Goal: Use online tool/utility: Utilize a website feature to perform a specific function

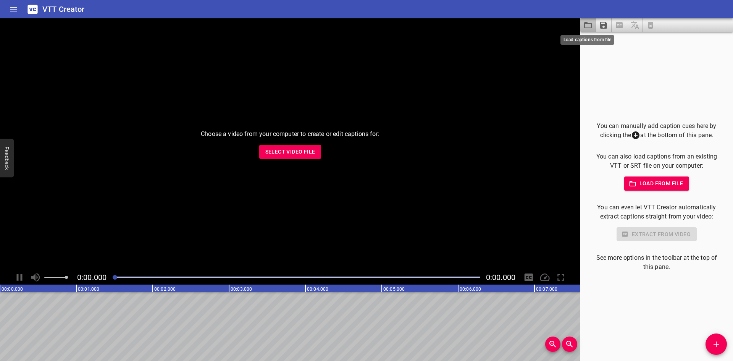
click at [584, 28] on icon "Load captions from file" at bounding box center [587, 25] width 9 height 9
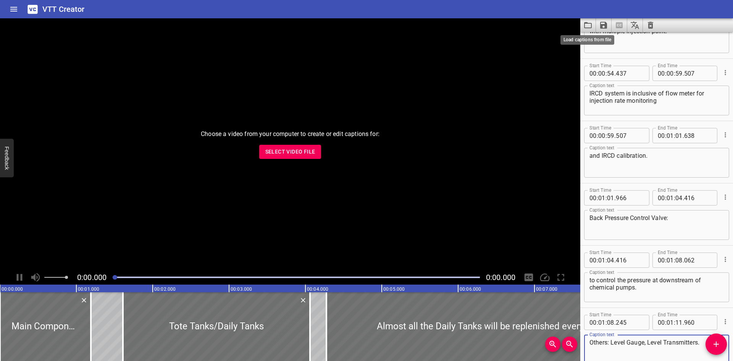
scroll to position [1076, 0]
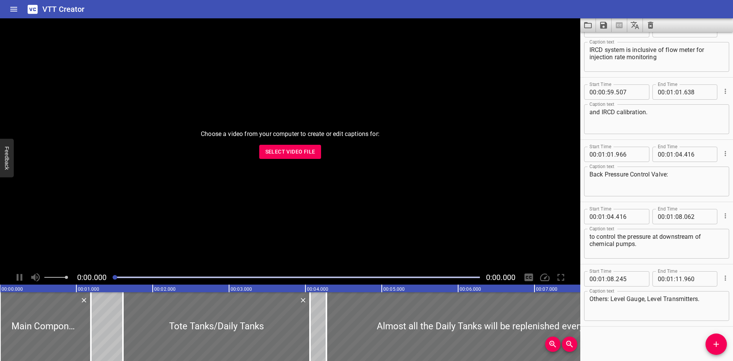
click at [238, 278] on div at bounding box center [296, 277] width 377 height 11
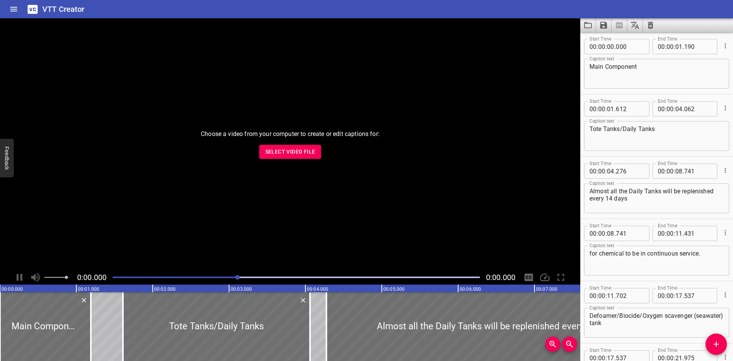
scroll to position [0, 0]
click at [622, 131] on textarea "Tote Tanks/Daily Tanks" at bounding box center [657, 138] width 134 height 22
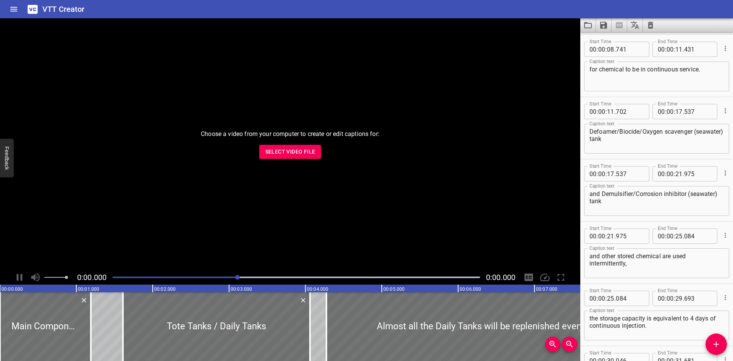
scroll to position [189, 0]
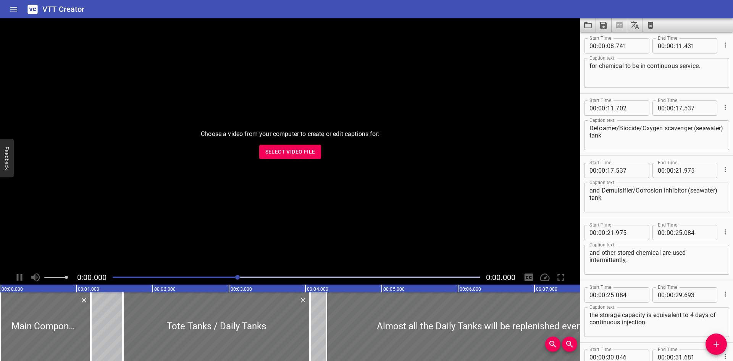
type textarea "Tote Tanks / Daily Tanks"
click at [618, 128] on textarea "Defoamer/Biocide/Oxygen scavenger (seawater) tank" at bounding box center [657, 135] width 134 height 22
type textarea "Defoamer / [MEDICAL_DATA] / Oxygen scavenger (seawater) tank"
click at [632, 192] on textarea "and Demulsifier/Corrosion inhibitor (seawater) tank" at bounding box center [657, 198] width 134 height 22
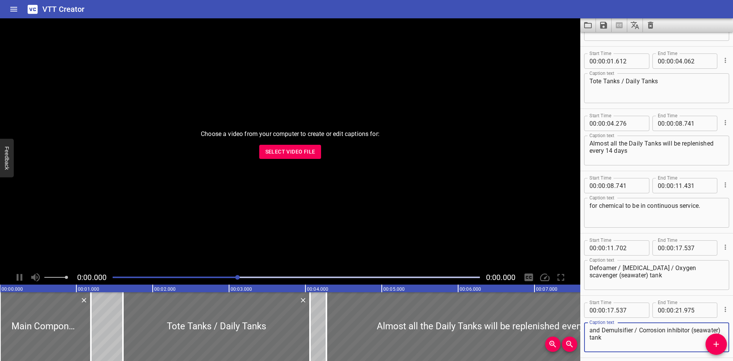
scroll to position [51, 0]
type textarea "and Demulsifier / Corrosion inhibitor (seawater) tank"
drag, startPoint x: 257, startPoint y: 12, endPoint x: 466, endPoint y: -33, distance: 213.4
click at [600, 26] on icon "Save captions to file" at bounding box center [603, 25] width 9 height 9
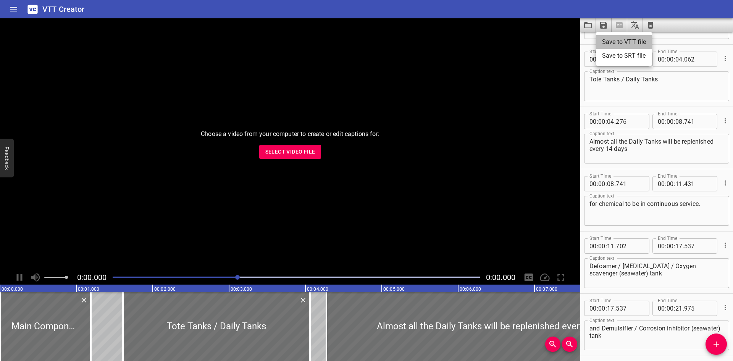
click at [605, 37] on li "Save to VTT file" at bounding box center [624, 42] width 56 height 14
click at [585, 24] on icon "Load captions from file" at bounding box center [588, 25] width 8 height 6
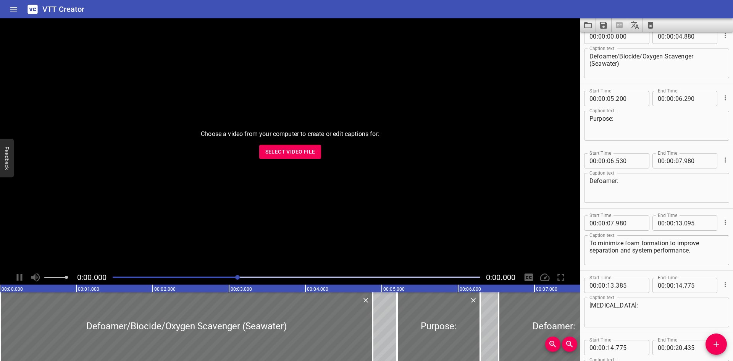
scroll to position [0, 0]
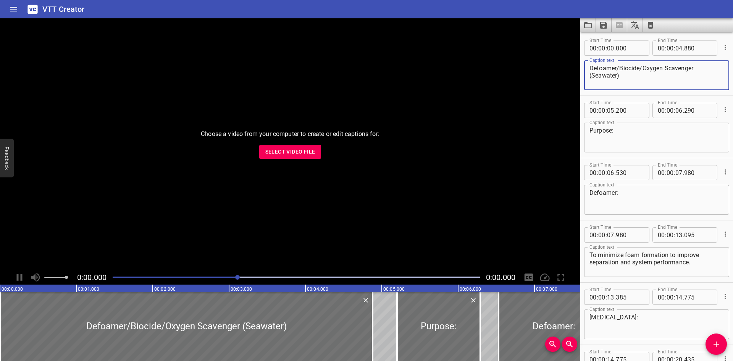
click at [618, 68] on textarea "Defoamer/Biocide/Oxygen Scavenger (Seawater)" at bounding box center [657, 76] width 134 height 22
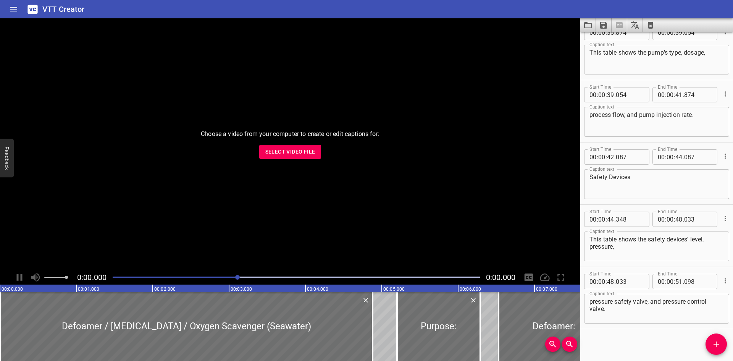
scroll to position [765, 0]
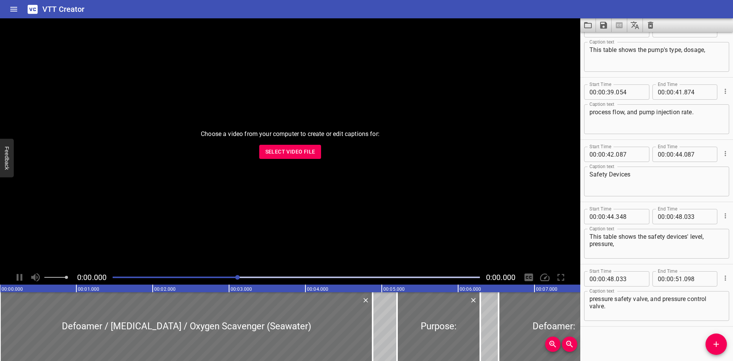
type textarea "Defoamer / [MEDICAL_DATA] / Oxygen Scavenger (Seawater)"
click at [605, 23] on icon "Save captions to file" at bounding box center [603, 25] width 7 height 7
click at [606, 38] on li "Save to VTT file" at bounding box center [624, 42] width 56 height 14
click at [588, 24] on icon "Load captions from file" at bounding box center [588, 25] width 8 height 6
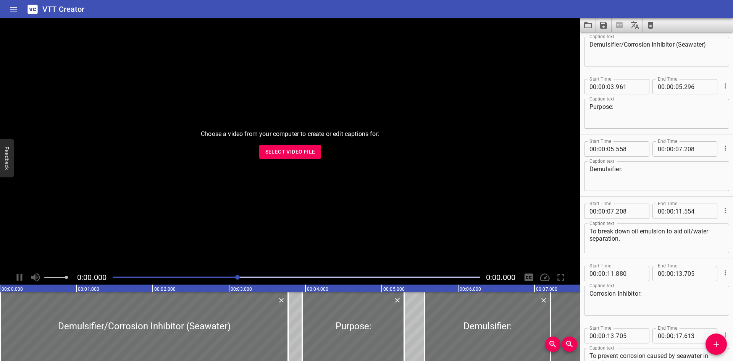
scroll to position [0, 0]
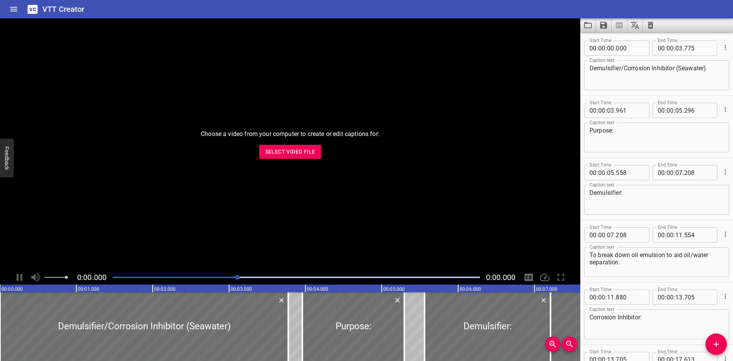
click at [621, 70] on textarea "Demulsifier/Corrosion Inhibitor (Seawater)" at bounding box center [657, 76] width 134 height 22
type textarea "Demulsifier / Corrosion Inhibitor (Seawater)"
click at [605, 27] on icon "Save captions to file" at bounding box center [603, 25] width 9 height 9
click at [616, 39] on li "Save to VTT file" at bounding box center [624, 42] width 56 height 14
click at [587, 23] on icon "Load captions from file" at bounding box center [588, 25] width 8 height 6
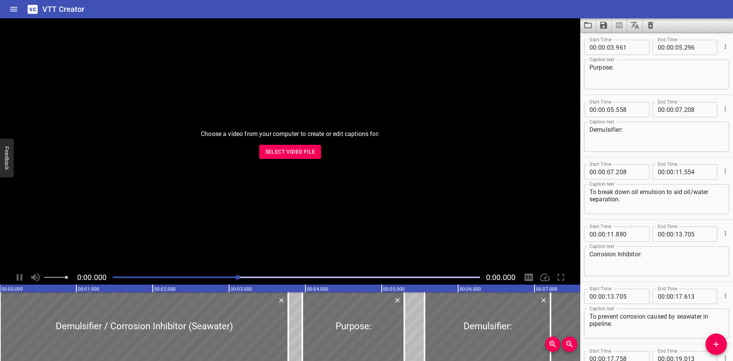
scroll to position [76, 0]
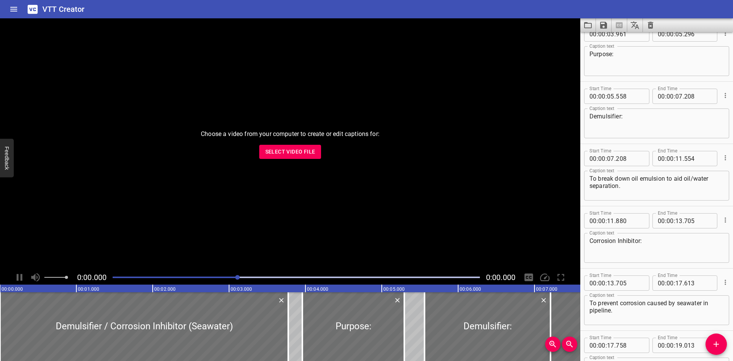
click at [581, 26] on button "Load captions from file" at bounding box center [588, 25] width 16 height 14
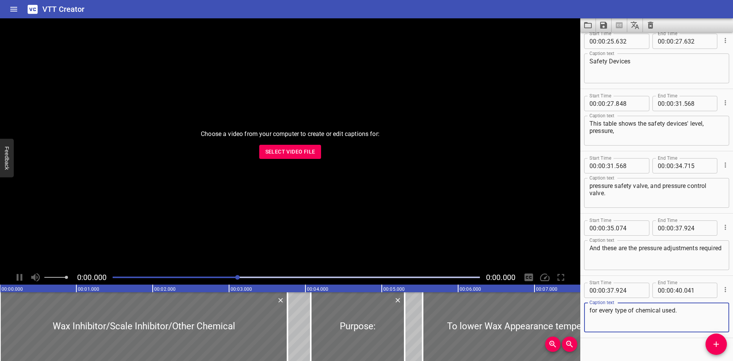
scroll to position [641, 0]
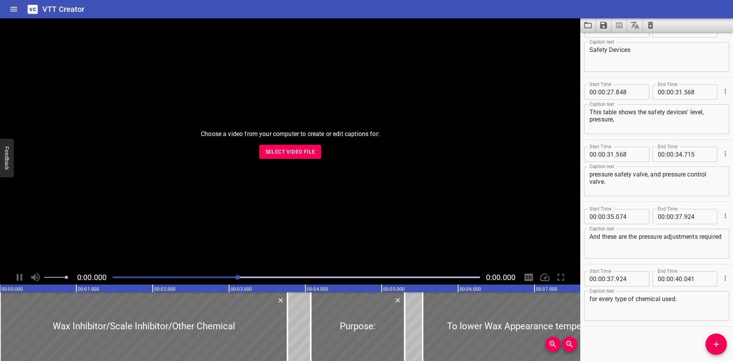
click at [589, 23] on icon "Load captions from file" at bounding box center [587, 25] width 9 height 9
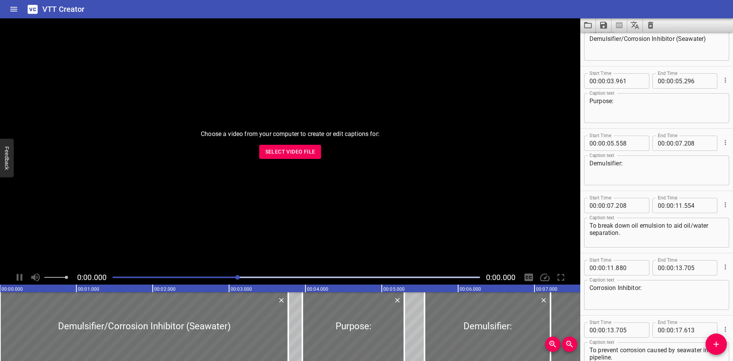
scroll to position [0, 0]
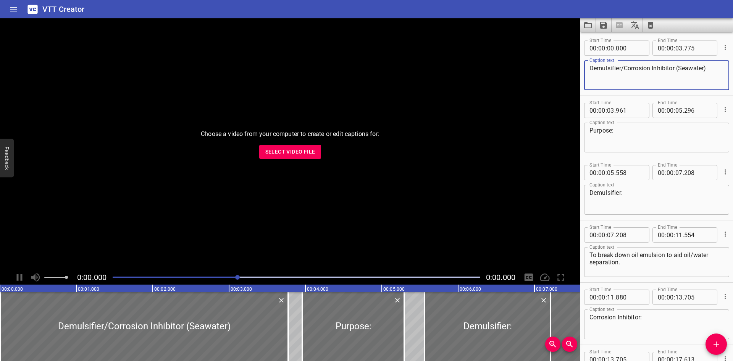
click at [621, 70] on textarea "Demulsifier/Corrosion Inhibitor (Seawater)" at bounding box center [657, 76] width 134 height 22
type textarea "Demulsifier / Corrosion Inhibitor (Seawater)"
click at [604, 22] on icon "Save captions to file" at bounding box center [603, 25] width 7 height 7
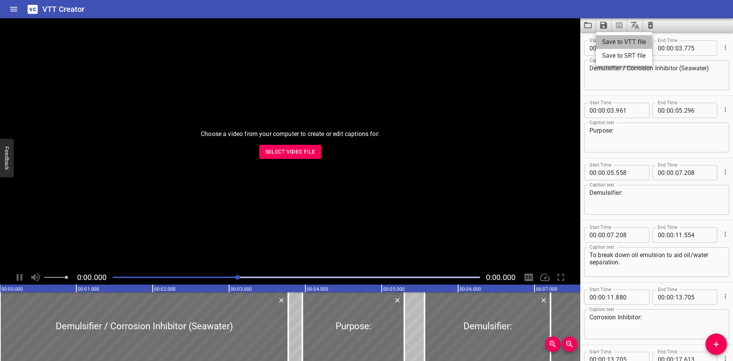
click at [603, 42] on li "Save to VTT file" at bounding box center [624, 42] width 56 height 14
click at [597, 21] on button "Save captions to file" at bounding box center [604, 25] width 16 height 14
click at [590, 23] on div at bounding box center [366, 180] width 733 height 361
click at [590, 23] on icon "Load captions from file" at bounding box center [588, 25] width 8 height 6
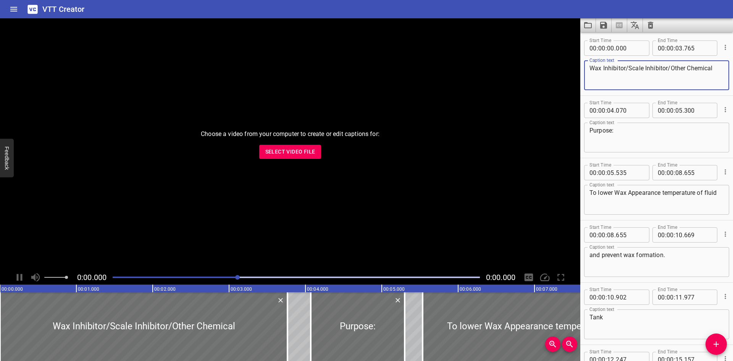
click at [626, 66] on textarea "Wax Inhibitor/Scale Inhibitor/Other Chemical" at bounding box center [657, 76] width 134 height 22
type textarea "Wax Inhibitor / Scale Inhibitor / Other Chemical"
click at [601, 26] on icon "Save captions to file" at bounding box center [603, 25] width 7 height 7
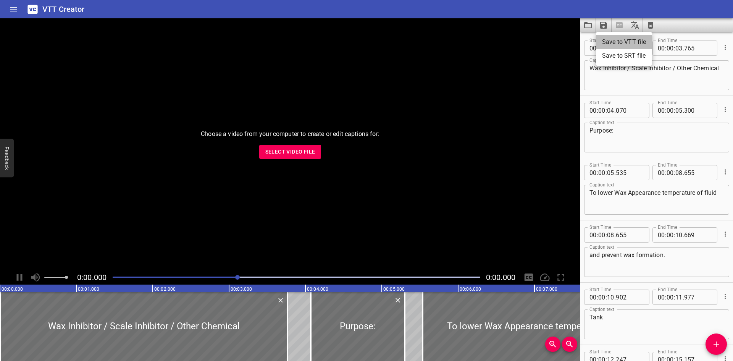
click at [609, 39] on li "Save to VTT file" at bounding box center [624, 42] width 56 height 14
click at [587, 19] on button "Load captions from file" at bounding box center [588, 25] width 16 height 14
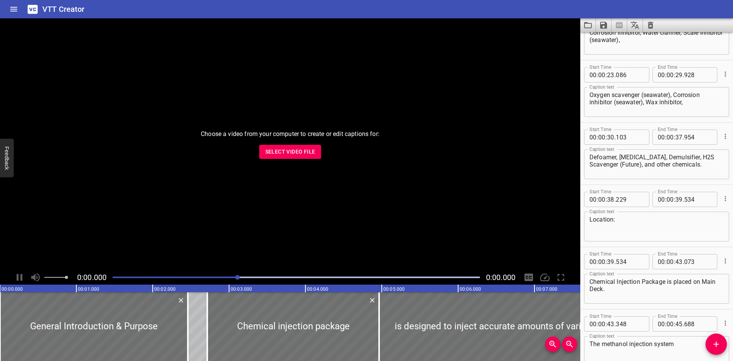
scroll to position [411, 0]
drag, startPoint x: 692, startPoint y: 155, endPoint x: 677, endPoint y: 155, distance: 14.5
click at [677, 155] on textarea "Defoamer, [MEDICAL_DATA], Demulsifier, H2S Scavenger (Future), and other chemic…" at bounding box center [657, 163] width 134 height 22
click at [693, 162] on textarea "Defoamer, [MEDICAL_DATA], Demulsifier, H2S Scavenger (Future), and other chemic…" at bounding box center [657, 163] width 134 height 22
click at [687, 155] on textarea "Defoamer, [MEDICAL_DATA], Demulsifier, H2S Scavenger (Future), and other chemic…" at bounding box center [657, 163] width 134 height 22
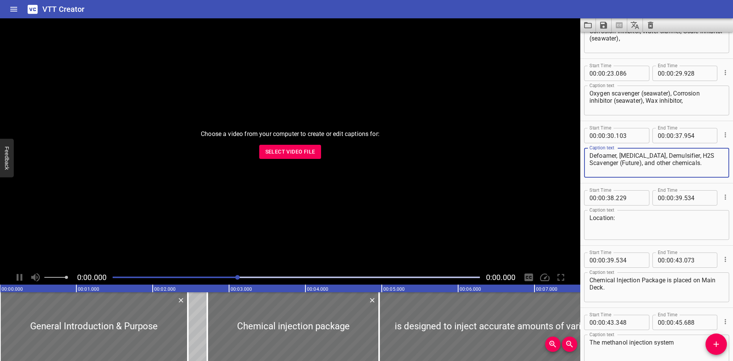
drag, startPoint x: 688, startPoint y: 155, endPoint x: 678, endPoint y: 155, distance: 10.3
click at [678, 155] on textarea "Defoamer, [MEDICAL_DATA], Demulsifier, H2S Scavenger (Future), and other chemic…" at bounding box center [657, 163] width 134 height 22
paste textarea "₂"
type textarea "Defoamer, [MEDICAL_DATA], Demulsifier, H₂S Scavenger (Future), and other chemic…"
click at [606, 26] on icon "Save captions to file" at bounding box center [603, 25] width 7 height 7
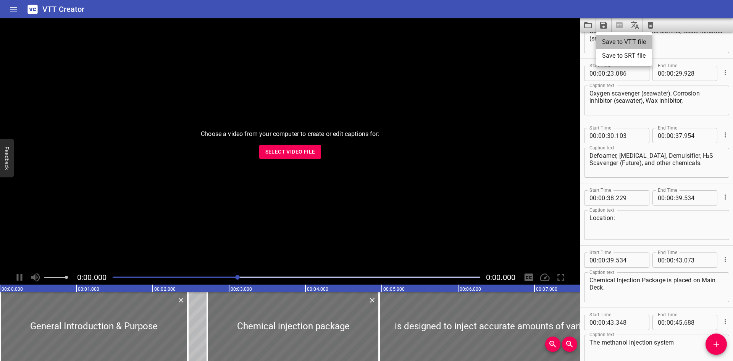
click at [619, 44] on li "Save to VTT file" at bounding box center [624, 42] width 56 height 14
click at [585, 24] on icon "Load captions from file" at bounding box center [588, 25] width 8 height 6
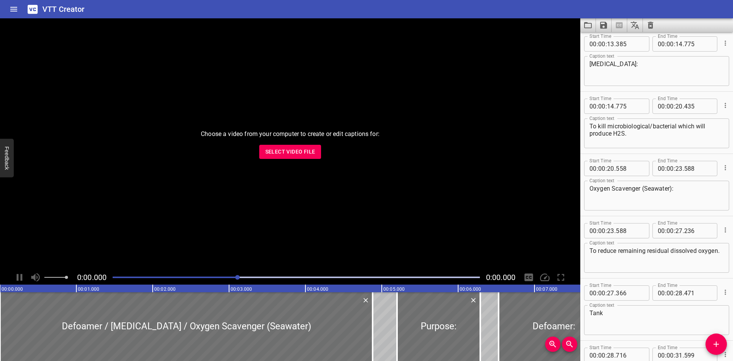
scroll to position [248, 0]
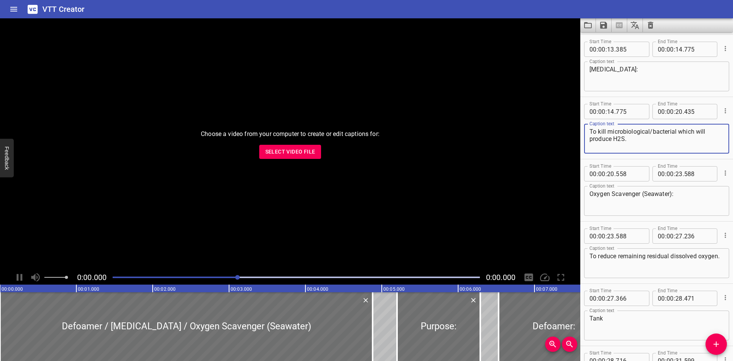
drag, startPoint x: 615, startPoint y: 141, endPoint x: 624, endPoint y: 139, distance: 8.9
click at [624, 139] on textarea "To kill microbiological/bacterial which will produce H2S." at bounding box center [657, 139] width 134 height 22
paste textarea "₂"
click at [643, 142] on textarea "To kill microbiological/bacterial which will produce H₂S." at bounding box center [657, 139] width 134 height 22
type textarea "To kill microbiological/bacterial which will produce H₂S."
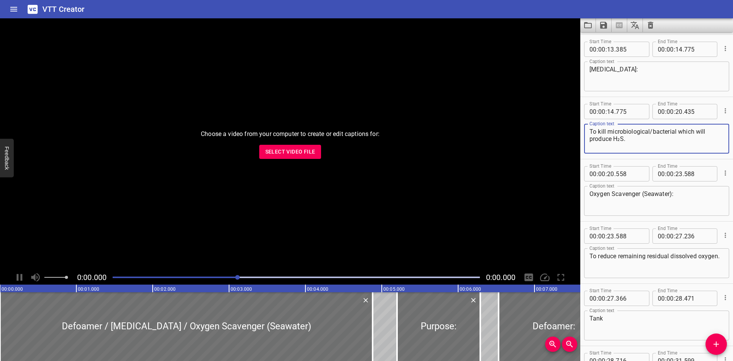
click at [601, 26] on icon "Save captions to file" at bounding box center [603, 25] width 7 height 7
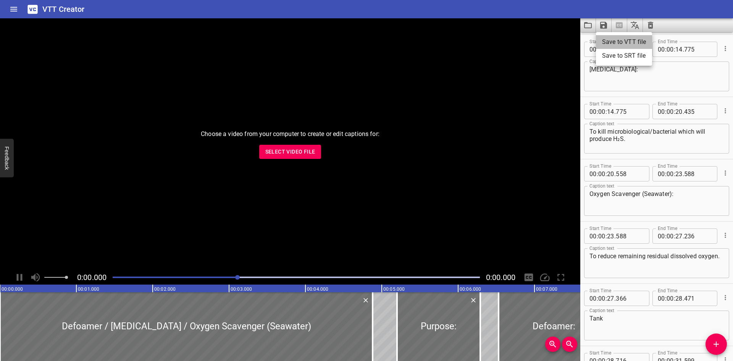
click at [603, 38] on li "Save to VTT file" at bounding box center [624, 42] width 56 height 14
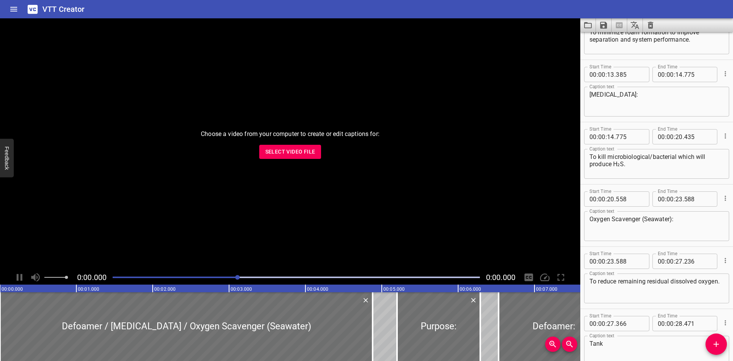
scroll to position [219, 0]
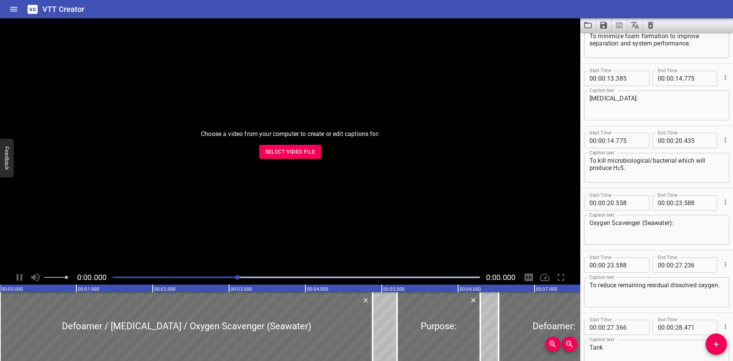
click at [591, 23] on icon "Load captions from file" at bounding box center [587, 25] width 9 height 9
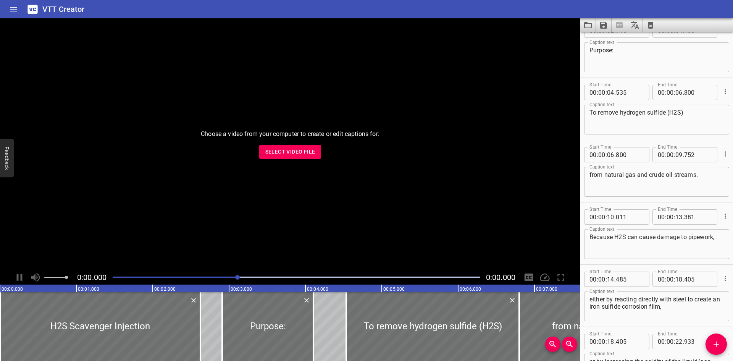
scroll to position [0, 0]
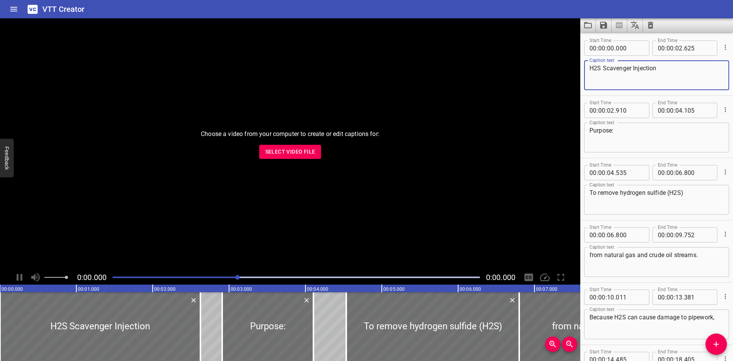
drag, startPoint x: 592, startPoint y: 68, endPoint x: 601, endPoint y: 67, distance: 9.2
click at [601, 67] on textarea "H2S Scavenger Injection" at bounding box center [657, 76] width 134 height 22
paste textarea "₂"
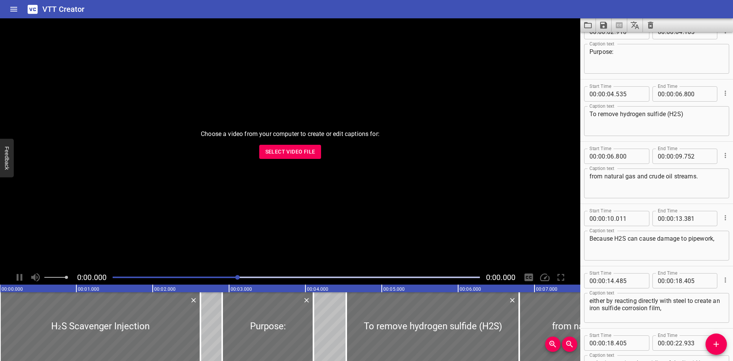
scroll to position [91, 0]
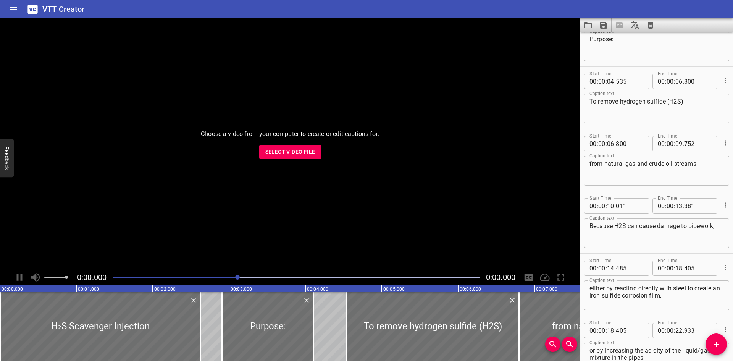
type textarea "H₂S Scavenger Injection"
drag, startPoint x: 669, startPoint y: 101, endPoint x: 680, endPoint y: 100, distance: 11.1
click at [680, 100] on textarea "To remove hydrogen sulfide (H2S)" at bounding box center [657, 109] width 134 height 22
paste textarea "₂"
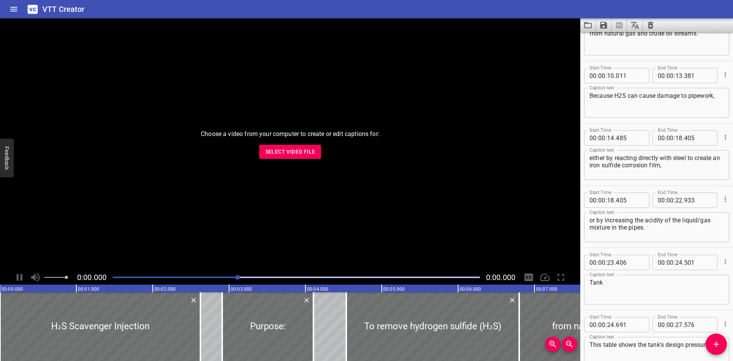
scroll to position [224, 0]
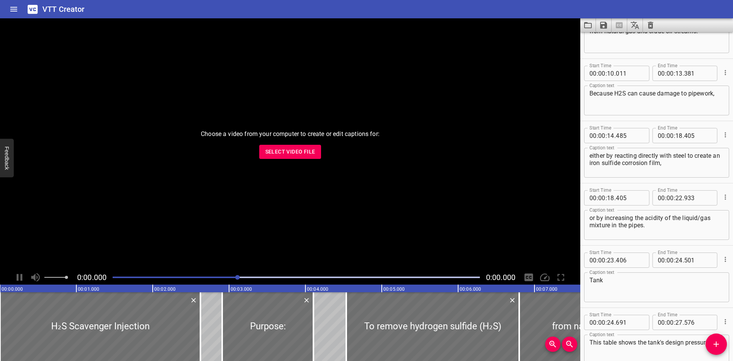
type textarea "To remove hydrogen sulfide (H₂S)"
drag, startPoint x: 614, startPoint y: 93, endPoint x: 626, endPoint y: 93, distance: 11.5
click at [626, 93] on textarea "Because H2S can cause damage to pipework," at bounding box center [657, 101] width 134 height 22
click at [621, 92] on textarea "Because H2S can cause damage to pipework," at bounding box center [657, 101] width 134 height 22
drag, startPoint x: 616, startPoint y: 93, endPoint x: 625, endPoint y: 93, distance: 9.5
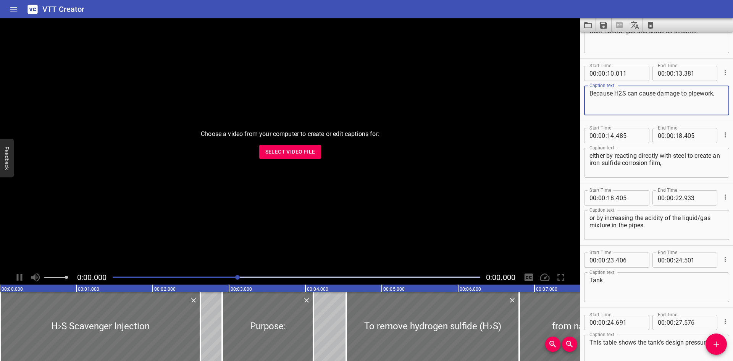
click at [625, 93] on textarea "Because H2S can cause damage to pipework," at bounding box center [657, 101] width 134 height 22
paste textarea "₂"
type textarea "Because H₂S can cause damage to pipework,"
click at [605, 22] on icon "Save captions to file" at bounding box center [603, 25] width 7 height 7
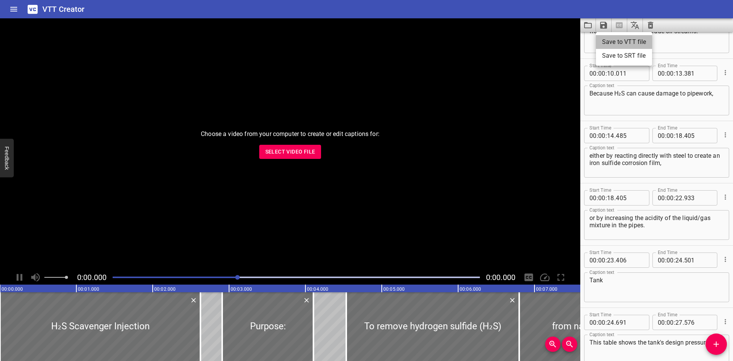
click at [610, 36] on li "Save to VTT file" at bounding box center [624, 42] width 56 height 14
click at [24, 7] on div "VTT Creator" at bounding box center [366, 9] width 733 height 18
click at [590, 25] on icon "Load captions from file" at bounding box center [587, 25] width 9 height 9
click at [287, 151] on span "Select Video File" at bounding box center [290, 152] width 50 height 10
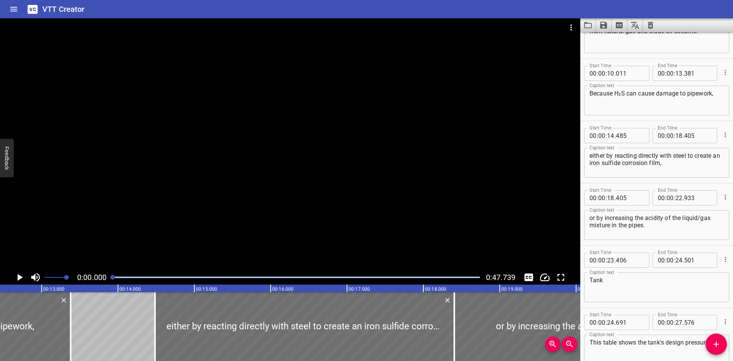
scroll to position [0, 821]
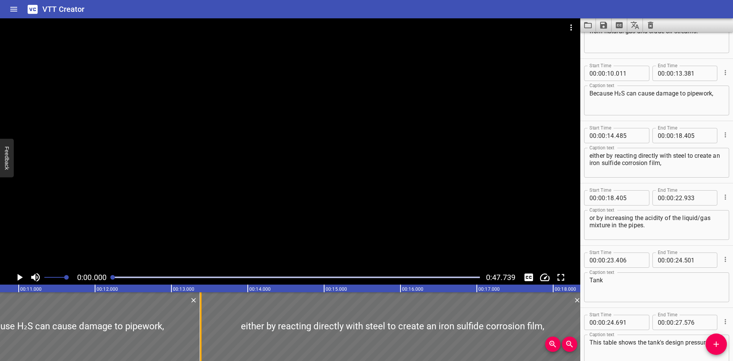
drag, startPoint x: 284, startPoint y: 321, endPoint x: 200, endPoint y: 339, distance: 86.1
click at [200, 339] on div at bounding box center [201, 326] width 8 height 69
type input "13"
type input "385"
click at [630, 134] on input "number" at bounding box center [630, 135] width 28 height 15
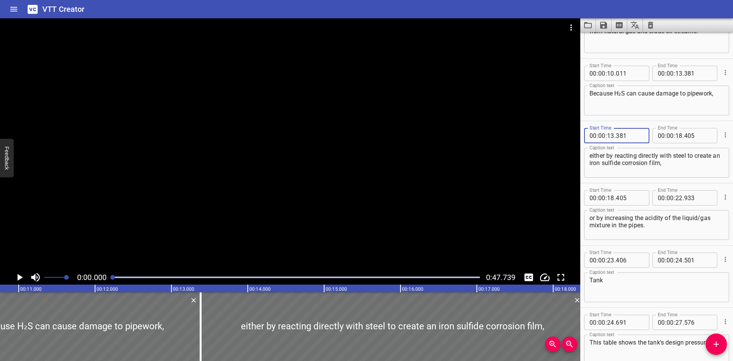
type input "381"
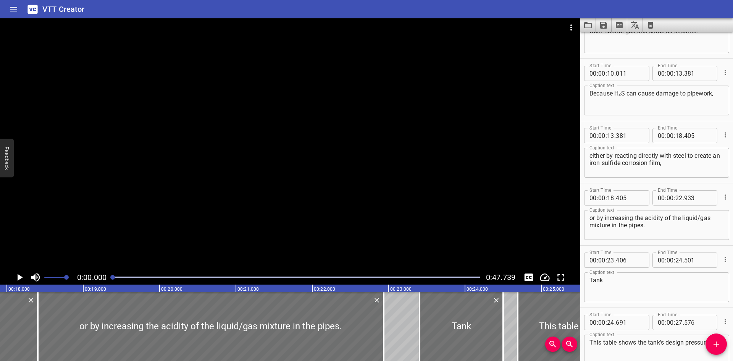
scroll to position [0, 1377]
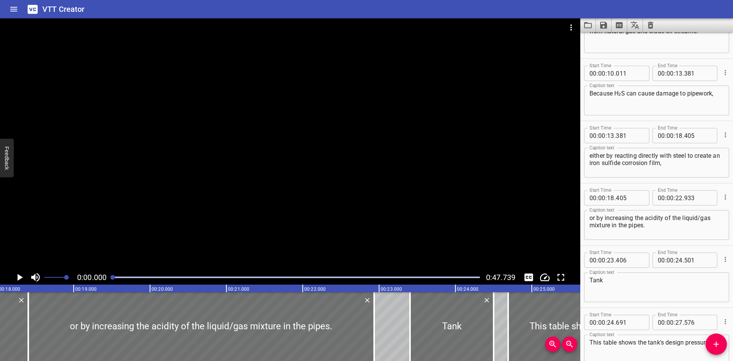
click at [604, 27] on icon "Save captions to file" at bounding box center [603, 25] width 9 height 9
click at [608, 41] on li "Save to VTT file" at bounding box center [624, 42] width 56 height 14
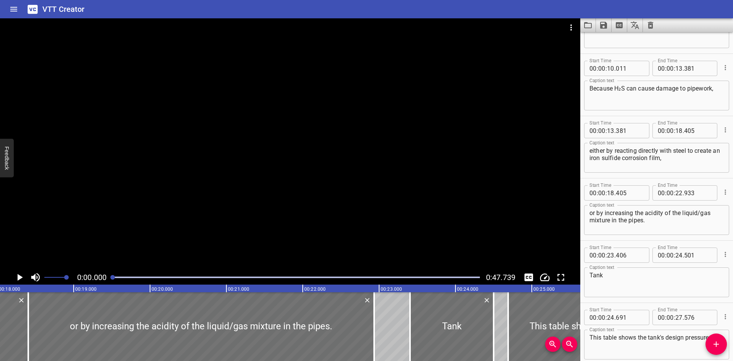
scroll to position [235, 0]
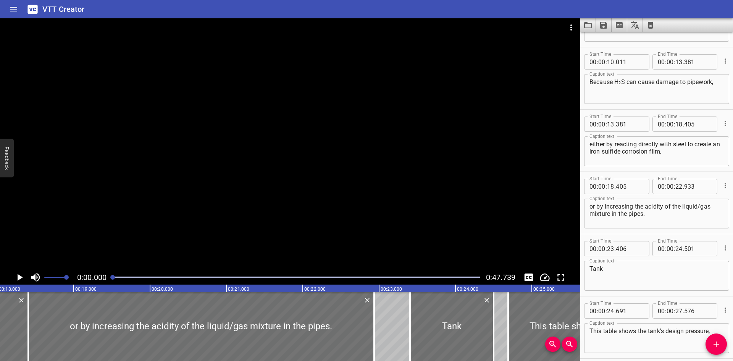
click at [585, 26] on icon "Load captions from file" at bounding box center [587, 25] width 9 height 9
click at [587, 24] on icon "Load captions from file" at bounding box center [588, 25] width 8 height 6
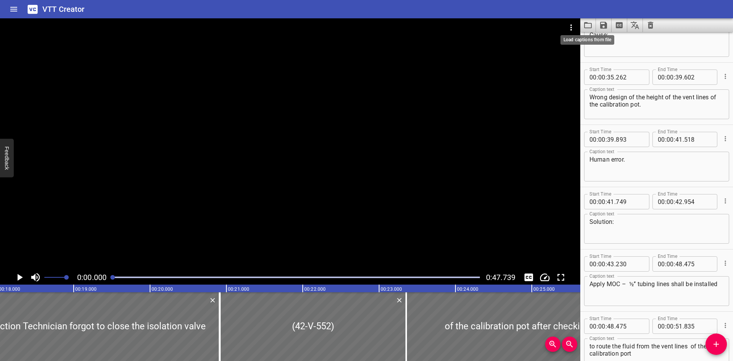
click at [590, 27] on icon "Load captions from file" at bounding box center [588, 25] width 8 height 6
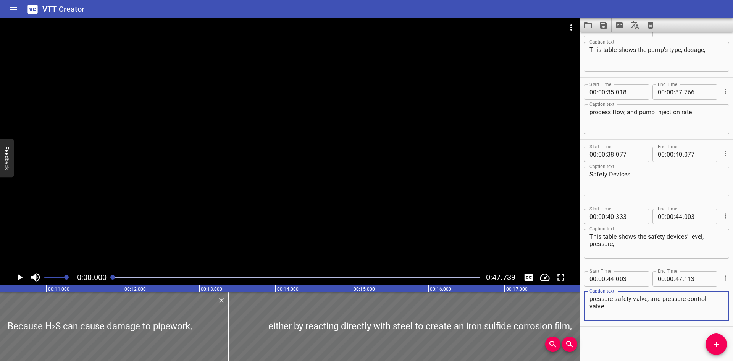
scroll to position [0, 868]
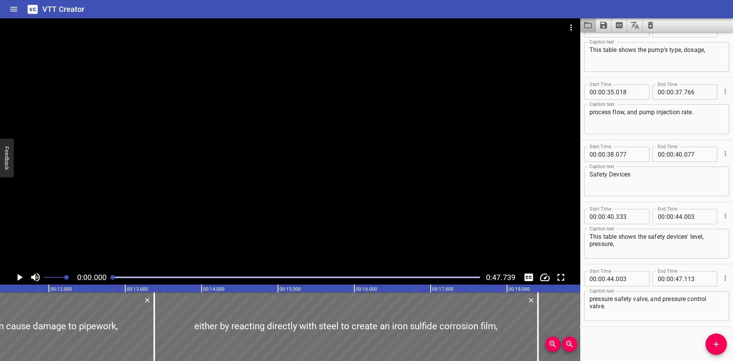
click at [589, 30] on button "Load captions from file" at bounding box center [588, 25] width 16 height 14
click at [487, 8] on div "VTT Creator" at bounding box center [366, 9] width 733 height 18
click at [590, 22] on icon "Load captions from file" at bounding box center [587, 25] width 9 height 9
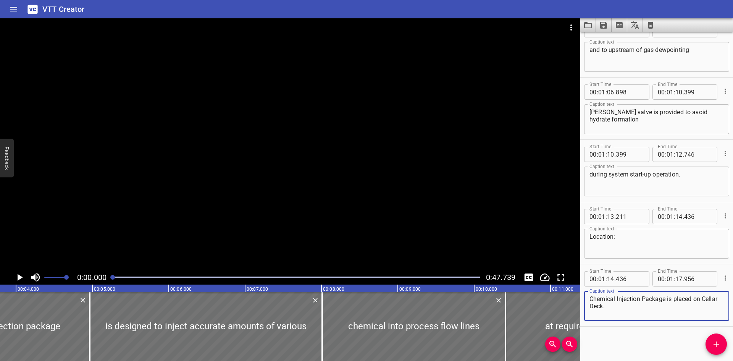
scroll to position [0, 0]
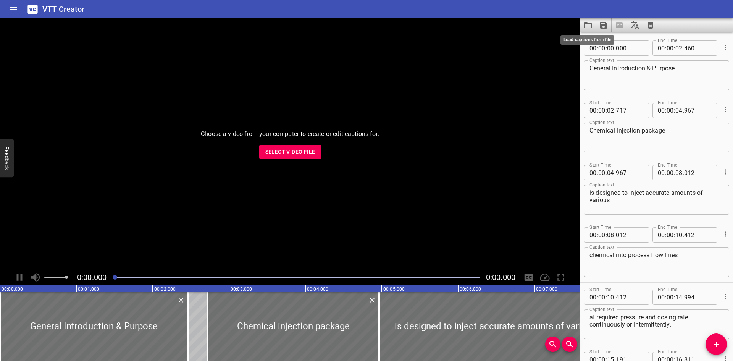
click at [585, 22] on icon "Load captions from file" at bounding box center [587, 25] width 9 height 9
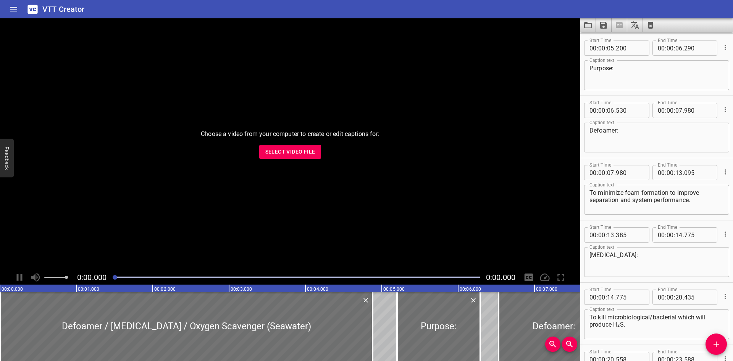
scroll to position [54, 0]
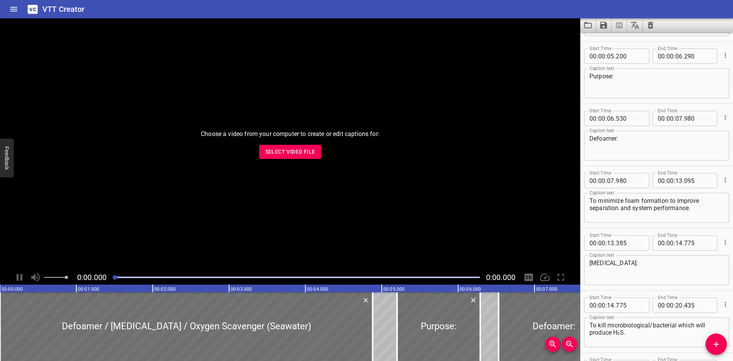
click at [620, 200] on textarea "To minimize foam formation to improve separation and system performance." at bounding box center [657, 208] width 134 height 22
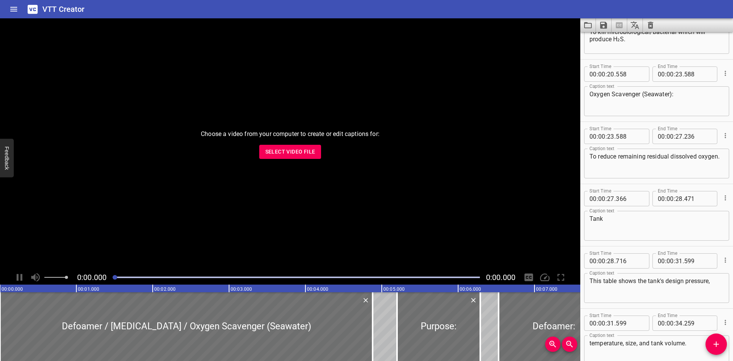
scroll to position [357, 0]
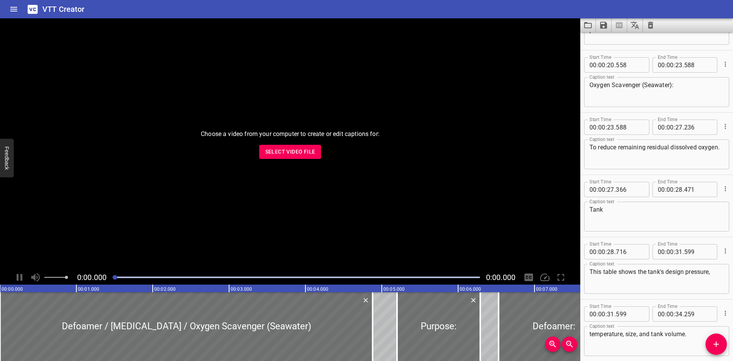
type textarea "To minimise foam formation to improve separation and system performance."
click at [602, 21] on icon "Save captions to file" at bounding box center [603, 25] width 9 height 9
click at [619, 42] on li "Save to VTT file" at bounding box center [624, 42] width 56 height 14
click at [465, 6] on div "VTT Creator" at bounding box center [366, 9] width 733 height 18
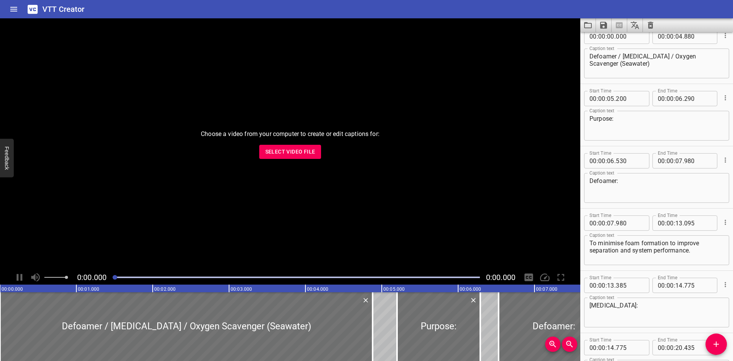
scroll to position [0, 0]
